Goal: Task Accomplishment & Management: Complete application form

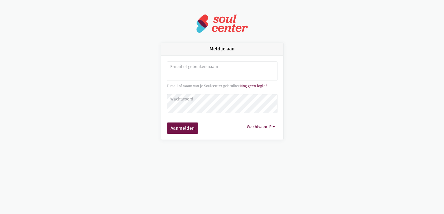
click at [183, 73] on input "Aanmelden" at bounding box center [222, 71] width 111 height 20
type input "sarahvds25@telenet.be"
click at [167, 122] on button "Aanmelden" at bounding box center [182, 128] width 31 height 12
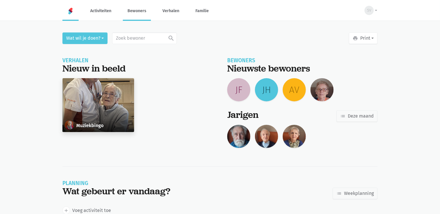
click at [139, 14] on link "Bewoners" at bounding box center [137, 10] width 28 height 19
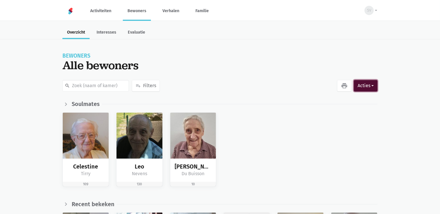
click at [366, 84] on button "Acties" at bounding box center [366, 86] width 24 height 12
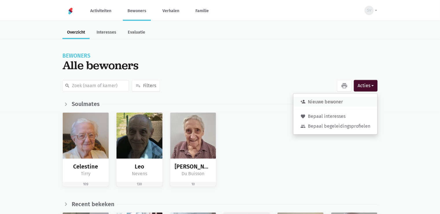
click at [351, 100] on button "person_add Nieuwe bewoner" at bounding box center [335, 102] width 84 height 10
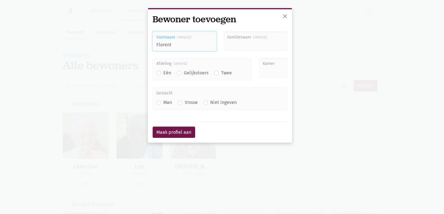
type input "Florent"
type input "v"
type input "Verhasselt"
click at [221, 73] on label "Twee" at bounding box center [226, 73] width 11 height 8
click at [214, 73] on input "Twee" at bounding box center [216, 72] width 5 height 6
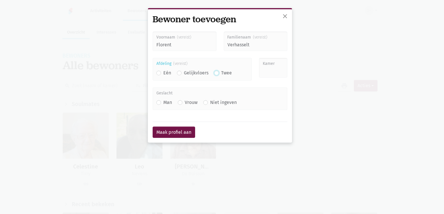
radio input "true"
click at [267, 76] on input "Kamer" at bounding box center [273, 68] width 28 height 20
type input "215"
click at [163, 103] on label "Man" at bounding box center [167, 103] width 9 height 8
click at [159, 103] on input "Man" at bounding box center [158, 102] width 5 height 6
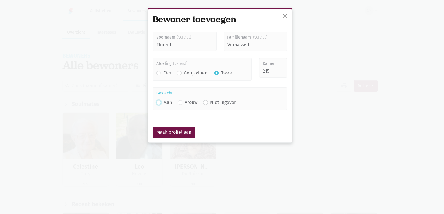
radio input "true"
click at [162, 129] on button "Maak profiel aan" at bounding box center [174, 132] width 42 height 12
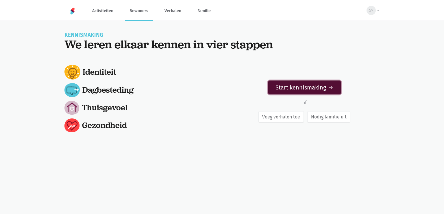
click at [329, 91] on link "Start kennismaking arrow_forward" at bounding box center [304, 87] width 73 height 14
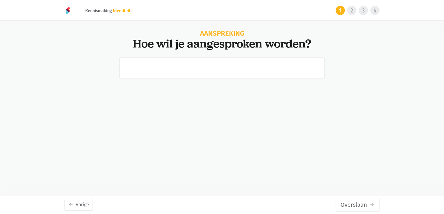
click at [230, 66] on input "text" at bounding box center [221, 67] width 205 height 21
type input "Flor"
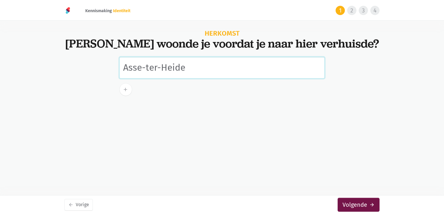
type input "Asse-ter-Heide"
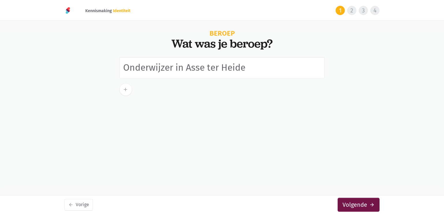
type input "Onderwijzer in Asse ter Heide"
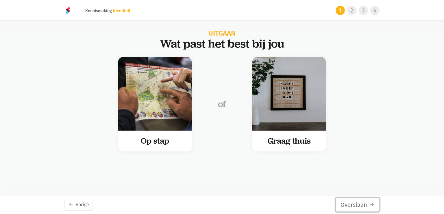
click at [362, 203] on button "Overslaan arrow_forward" at bounding box center [357, 204] width 44 height 14
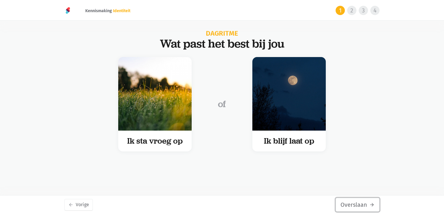
click at [362, 203] on button "Overslaan arrow_forward" at bounding box center [357, 204] width 44 height 14
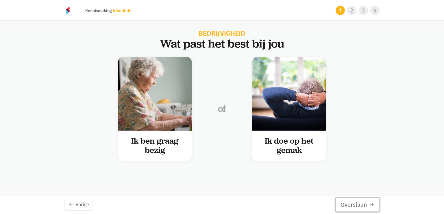
click at [362, 203] on button "Overslaan arrow_forward" at bounding box center [357, 204] width 44 height 14
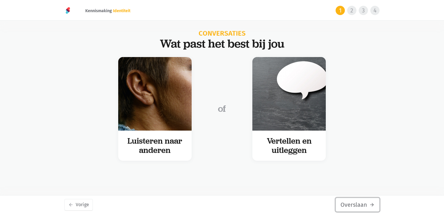
click at [362, 203] on button "Overslaan arrow_forward" at bounding box center [357, 204] width 44 height 14
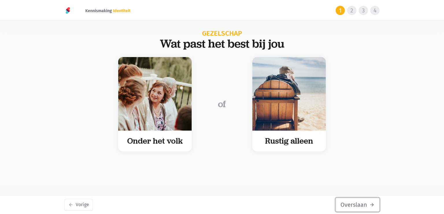
click at [362, 203] on button "Overslaan arrow_forward" at bounding box center [357, 204] width 44 height 14
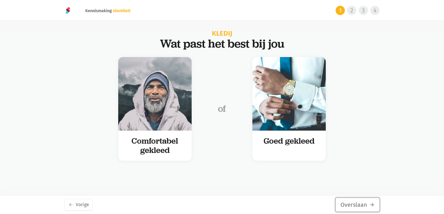
click at [362, 203] on button "Overslaan arrow_forward" at bounding box center [357, 204] width 44 height 14
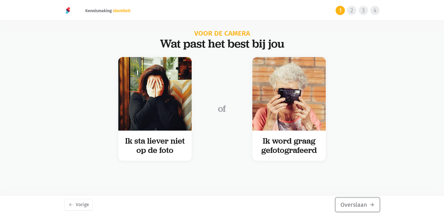
click at [362, 203] on button "Overslaan arrow_forward" at bounding box center [357, 204] width 44 height 14
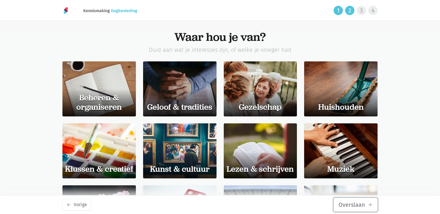
click at [362, 203] on button "Overslaan arrow_forward" at bounding box center [355, 204] width 44 height 14
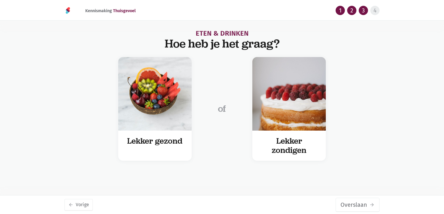
click at [362, 203] on button "Overslaan arrow_forward" at bounding box center [357, 204] width 44 height 14
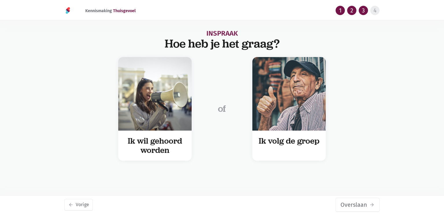
click at [362, 203] on button "Overslaan arrow_forward" at bounding box center [357, 204] width 44 height 14
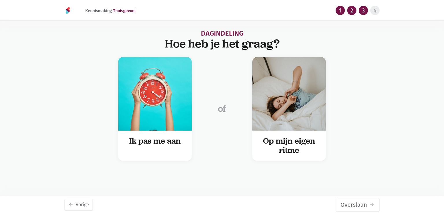
click at [362, 203] on button "Overslaan arrow_forward" at bounding box center [357, 204] width 44 height 14
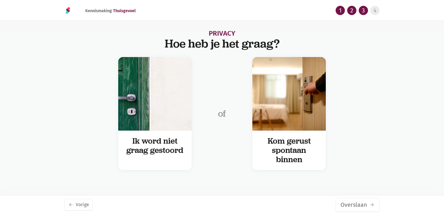
click at [362, 203] on button "Overslaan arrow_forward" at bounding box center [357, 204] width 44 height 14
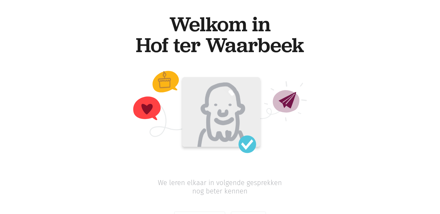
scroll to position [25, 0]
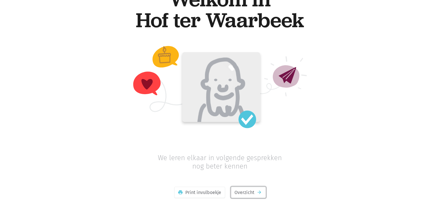
click at [250, 194] on link "Overzicht arrow_forward" at bounding box center [248, 192] width 35 height 12
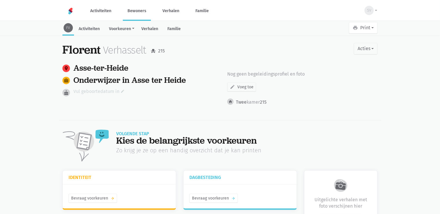
click at [84, 89] on link "Vul geboortedatum in edit" at bounding box center [98, 92] width 51 height 8
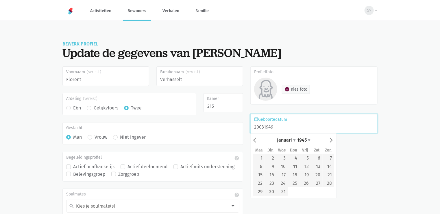
type input "20/03/1949"
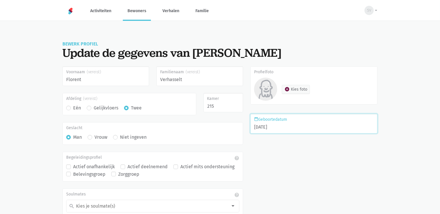
scroll to position [45, 0]
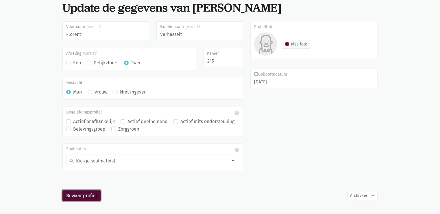
click at [86, 196] on button "Bewaar profiel" at bounding box center [81, 196] width 38 height 12
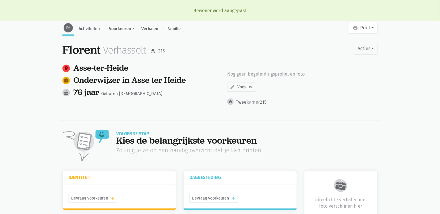
click at [40, 79] on main "FV Activiteiten Voorkeuren Identiteit Thuisgevoel Dagbesteding Gezondheid Verha…" at bounding box center [220, 184] width 440 height 325
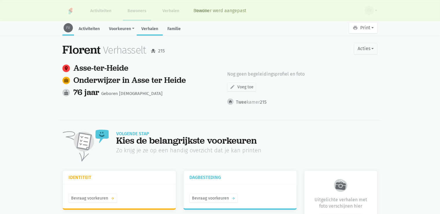
click at [148, 30] on link "Verhalen" at bounding box center [150, 29] width 26 height 12
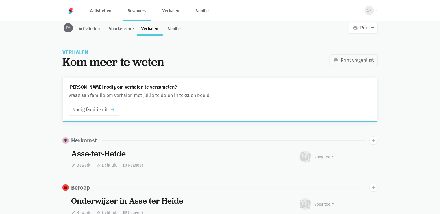
click at [372, 30] on button "print Print" at bounding box center [363, 28] width 29 height 12
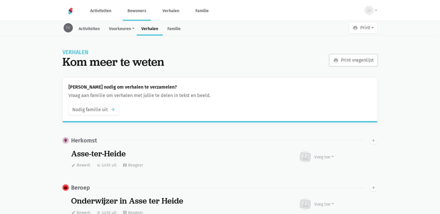
click at [357, 63] on link "print Print vragenlijst" at bounding box center [353, 60] width 48 height 12
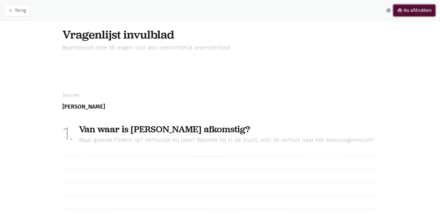
click at [414, 12] on link "print Nu afdrukken" at bounding box center [414, 11] width 42 height 12
click at [12, 13] on icon "arrow_back" at bounding box center [10, 10] width 5 height 5
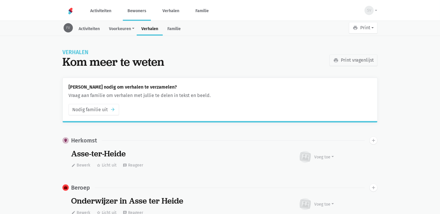
click at [143, 10] on link "Bewoners" at bounding box center [137, 10] width 28 height 19
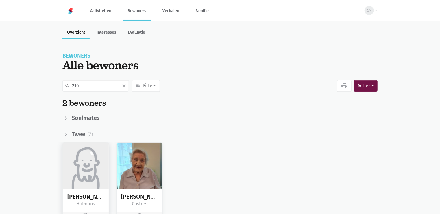
type input "216"
click at [87, 170] on img at bounding box center [86, 165] width 46 height 46
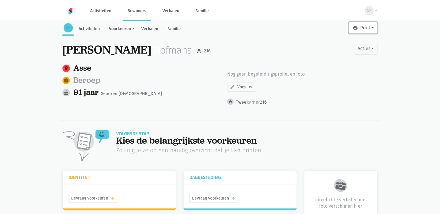
click at [367, 31] on button "print Print" at bounding box center [363, 28] width 29 height 12
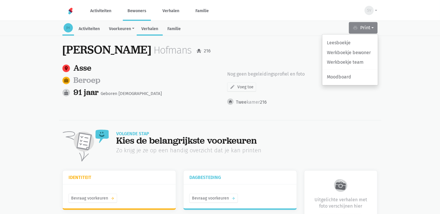
click at [147, 28] on link "Verhalen" at bounding box center [150, 29] width 26 height 12
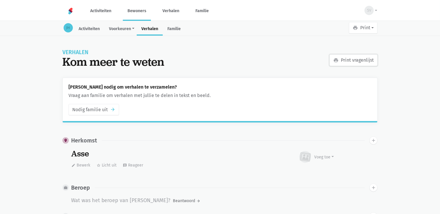
click at [367, 61] on link "print Print vragenlijst" at bounding box center [353, 60] width 48 height 12
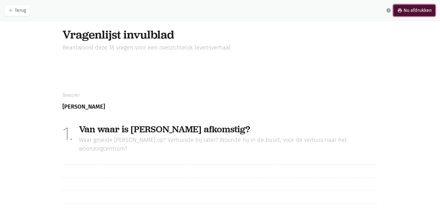
click at [424, 11] on link "print Nu afdrukken" at bounding box center [414, 11] width 42 height 12
click at [11, 13] on link "arrow_back Terug" at bounding box center [17, 11] width 25 height 12
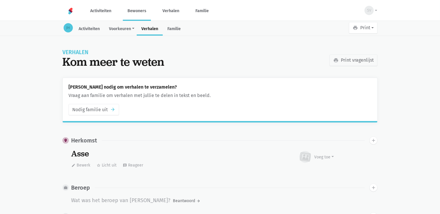
click at [126, 13] on link "Bewoners" at bounding box center [137, 10] width 28 height 19
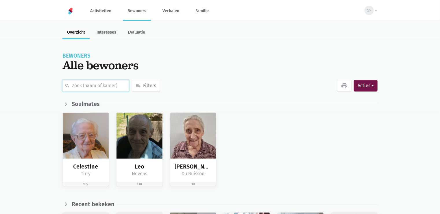
click at [80, 86] on input "text" at bounding box center [95, 86] width 66 height 12
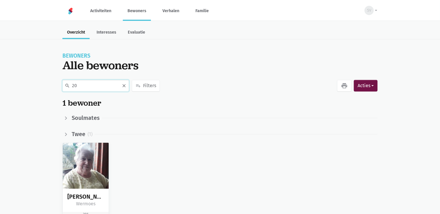
type input "2"
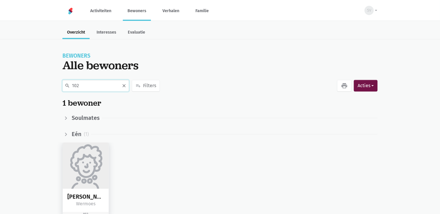
type input "102"
click at [92, 157] on img at bounding box center [86, 165] width 46 height 46
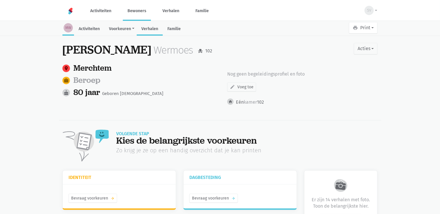
click at [147, 28] on link "Verhalen" at bounding box center [150, 29] width 26 height 12
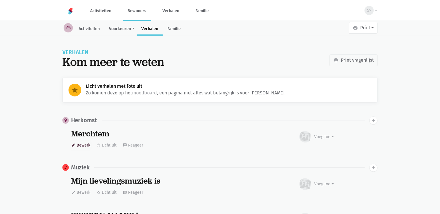
click at [82, 144] on button "edit Bewerk" at bounding box center [80, 144] width 19 height 9
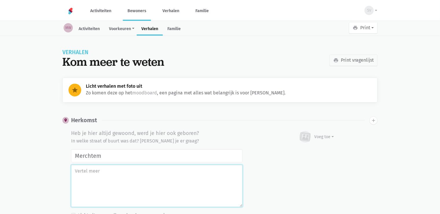
click at [84, 181] on textarea at bounding box center [156, 185] width 171 height 42
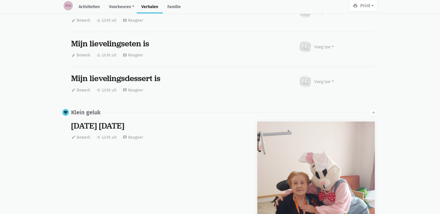
scroll to position [187, 0]
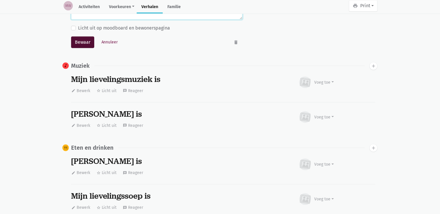
type textarea "Geboren [DEMOGRAPHIC_DATA] in Mollem thuis . Ze verhuisde op [DATE] naar [GEOGR…"
click at [83, 42] on button "Bewaar" at bounding box center [82, 42] width 23 height 12
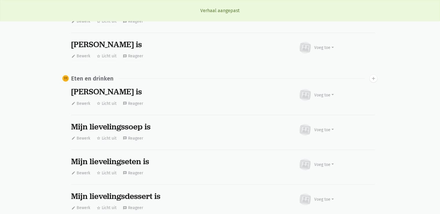
scroll to position [0, 0]
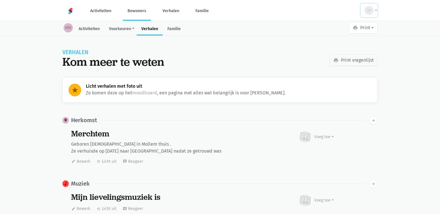
click at [372, 8] on div "SV" at bounding box center [368, 10] width 9 height 9
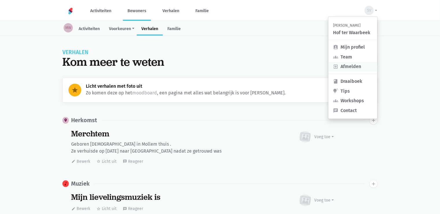
click at [341, 66] on link "exit_to_app Afmelden" at bounding box center [352, 67] width 49 height 10
